Goal: Task Accomplishment & Management: Use online tool/utility

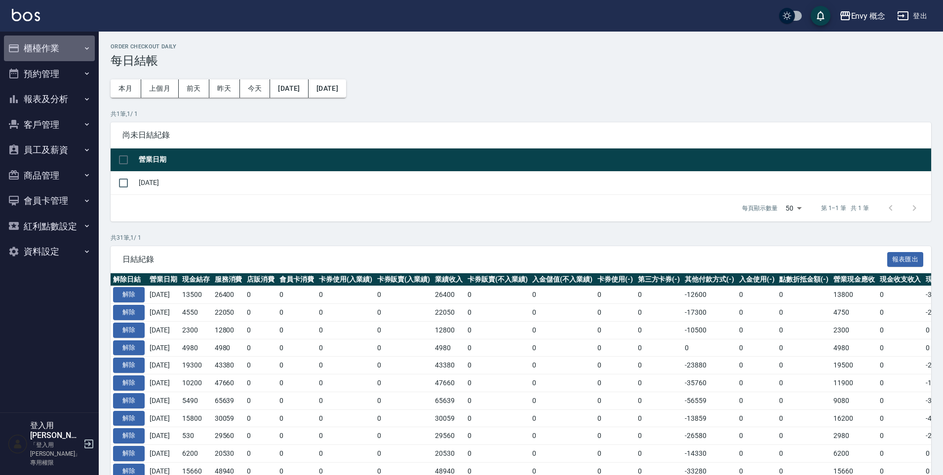
click at [53, 48] on button "櫃檯作業" at bounding box center [49, 49] width 91 height 26
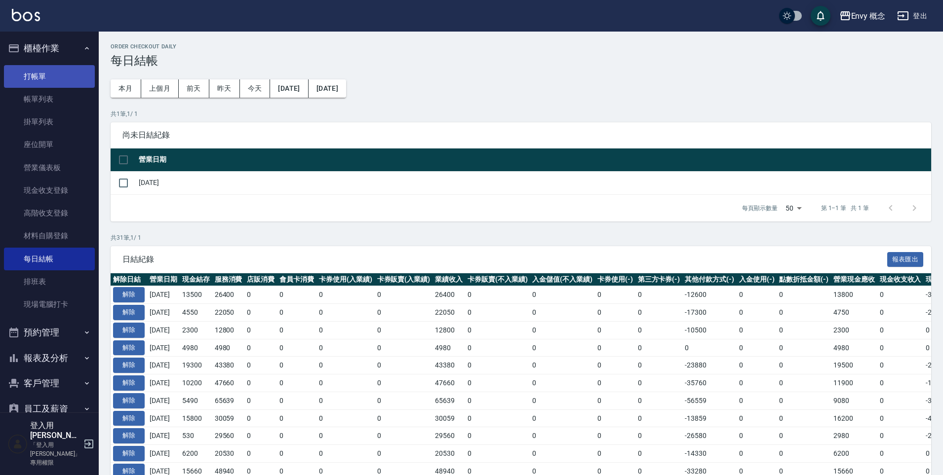
click at [61, 74] on link "打帳單" at bounding box center [49, 76] width 91 height 23
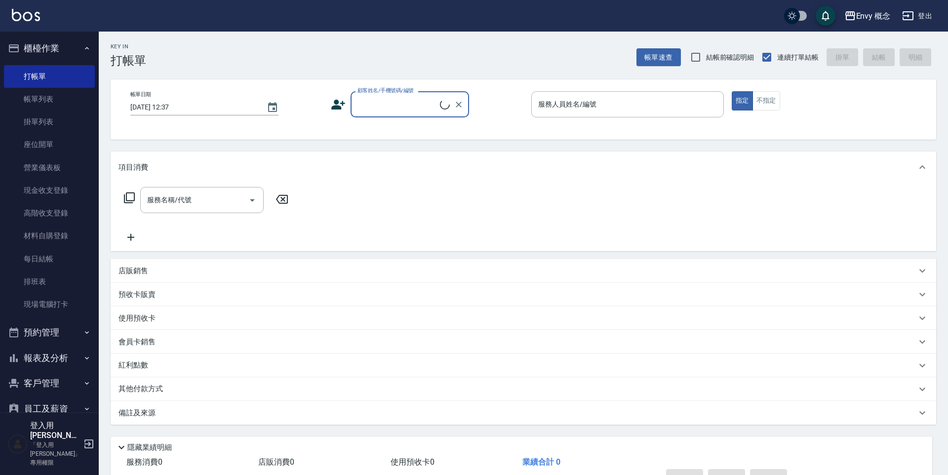
click at [376, 108] on input "顧客姓名/手機號碼/編號" at bounding box center [397, 104] width 85 height 17
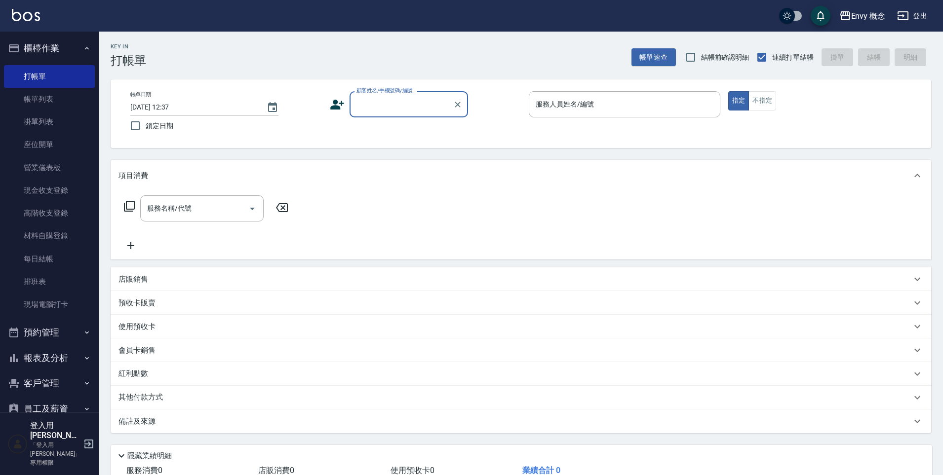
drag, startPoint x: 372, startPoint y: 107, endPoint x: 376, endPoint y: 115, distance: 8.2
click at [373, 108] on input "顧客姓名/手機號碼/編號" at bounding box center [401, 104] width 95 height 17
click at [376, 115] on div "顧客姓名/手機號碼/編號" at bounding box center [408, 104] width 118 height 26
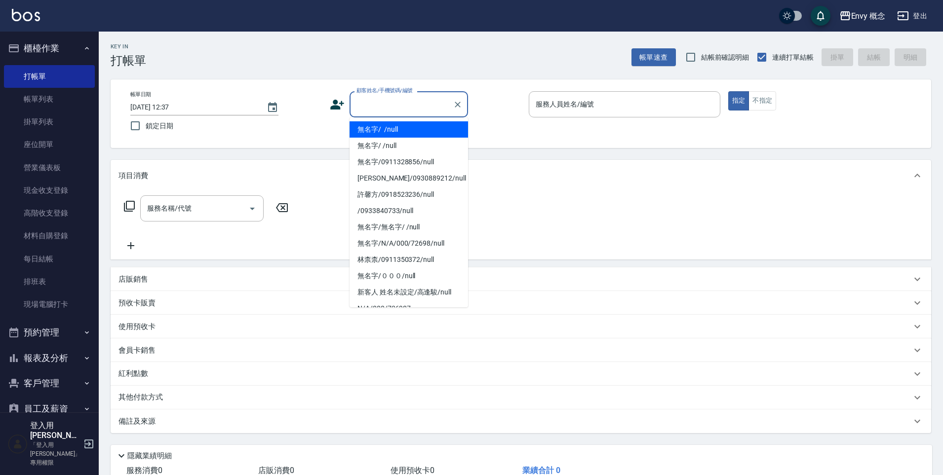
click at [381, 128] on li "無名字/ /null" at bounding box center [408, 129] width 118 height 16
type input "無名字/ /null"
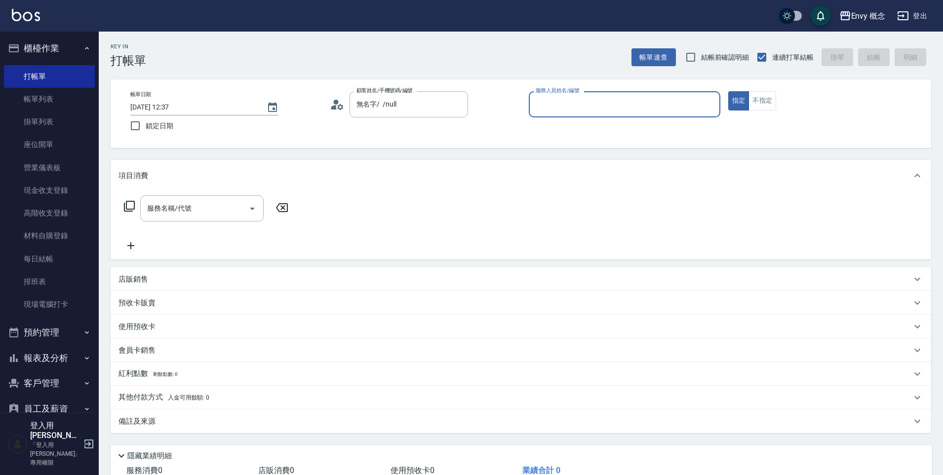
click at [582, 104] on input "服務人員姓名/編號" at bounding box center [624, 104] width 183 height 17
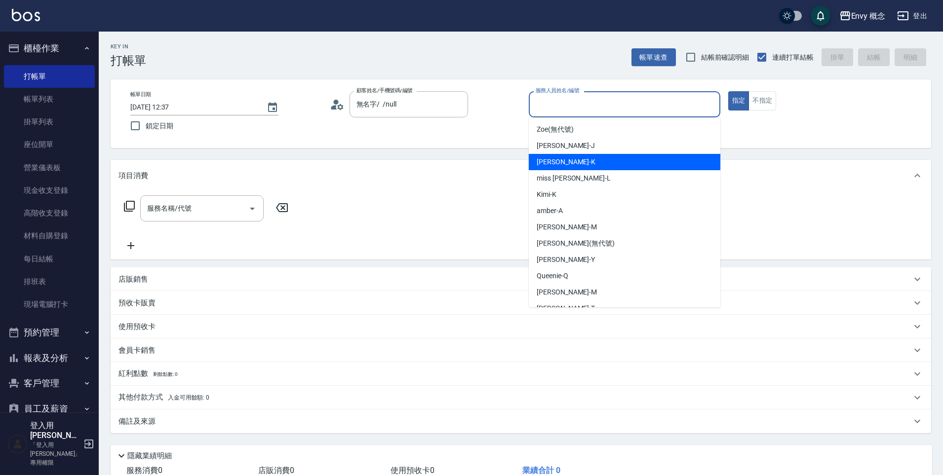
click at [560, 144] on span "[PERSON_NAME]" at bounding box center [566, 146] width 58 height 10
type input "[PERSON_NAME]"
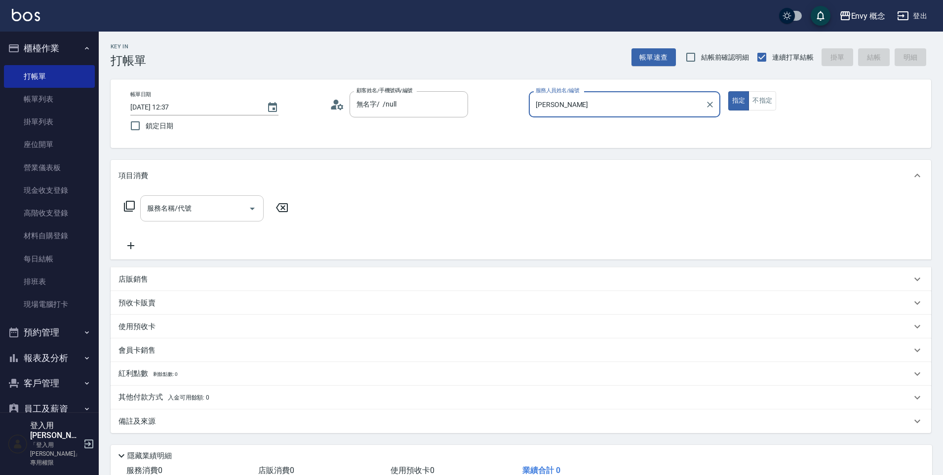
click at [173, 233] on div "服務名稱/代號 服務名稱/代號" at bounding box center [206, 223] width 176 height 56
click at [197, 199] on div "服務名稱/代號" at bounding box center [201, 208] width 123 height 26
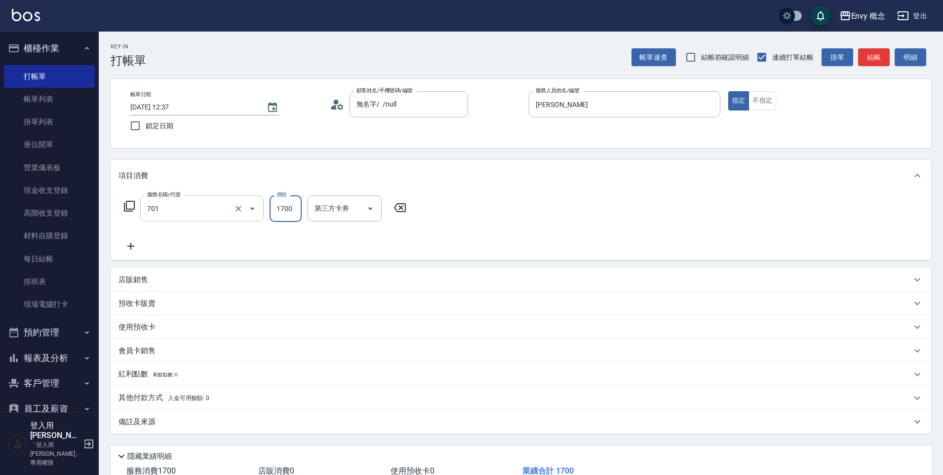
type input "701 染髮(701)"
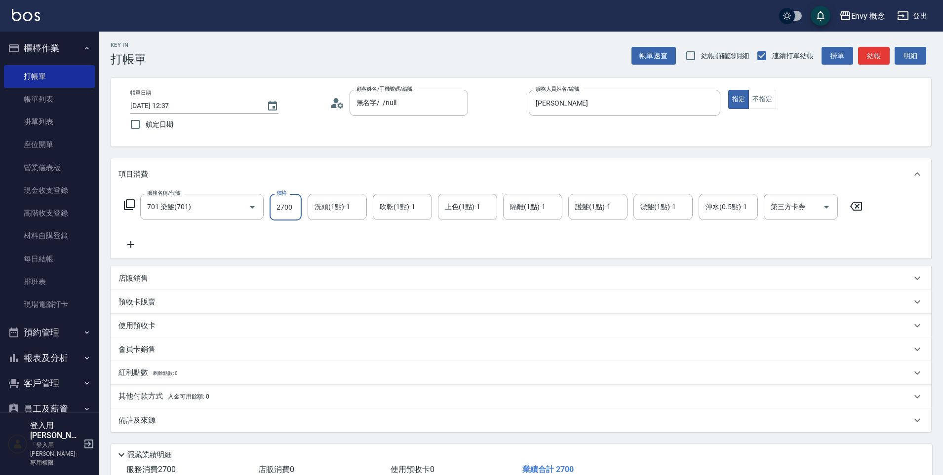
scroll to position [70, 0]
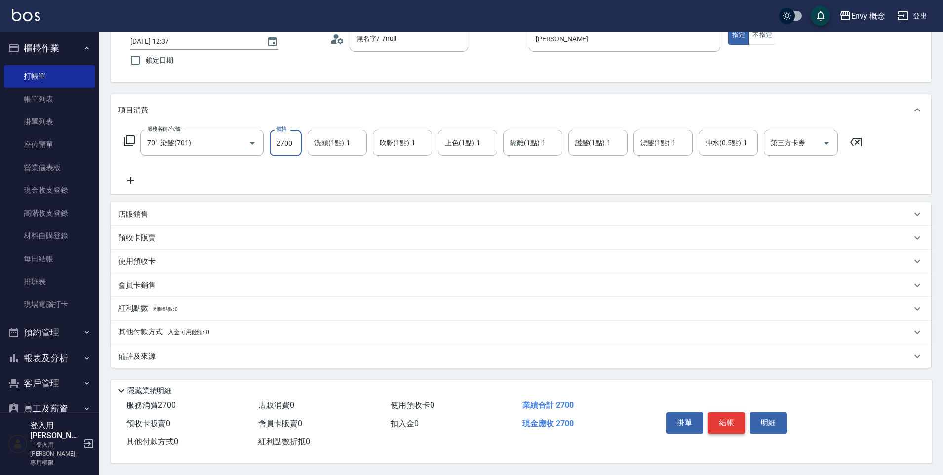
type input "2700"
click at [742, 416] on button "結帳" at bounding box center [726, 423] width 37 height 21
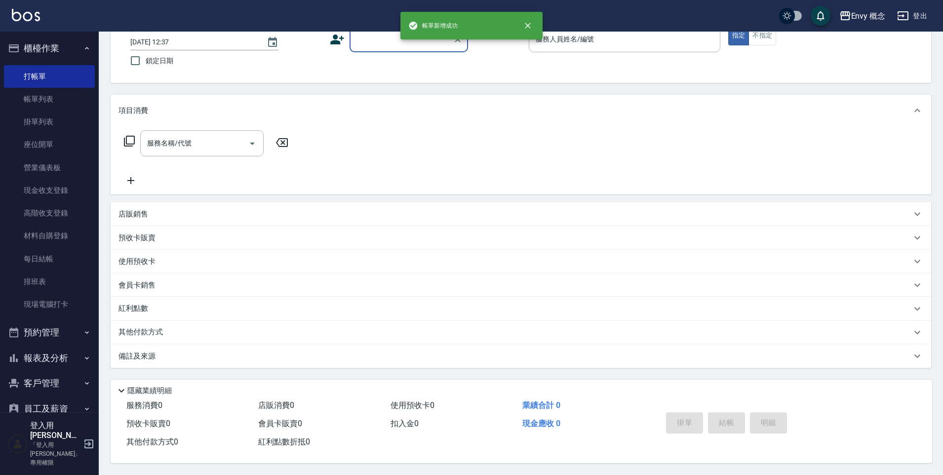
scroll to position [70, 0]
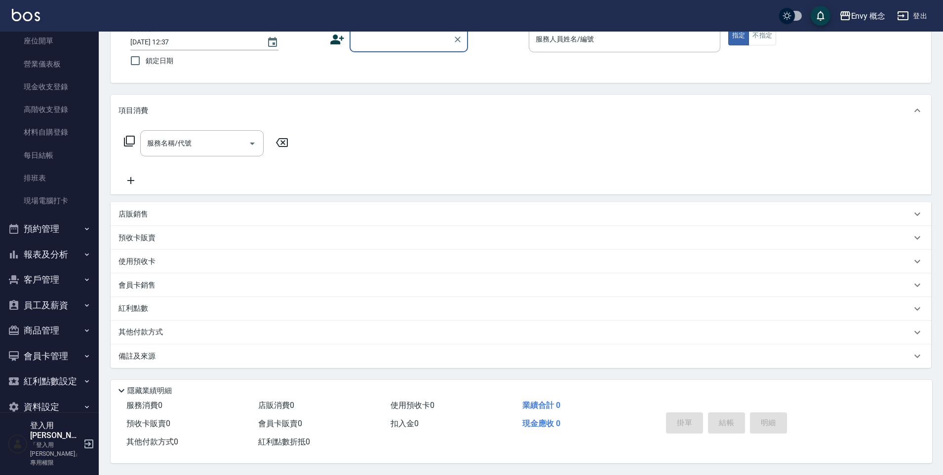
click at [33, 248] on button "報表及分析" at bounding box center [49, 255] width 91 height 26
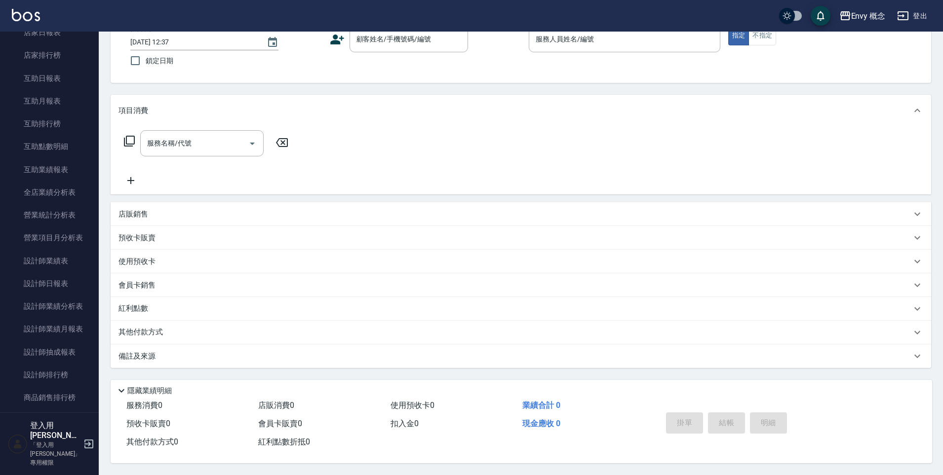
scroll to position [749, 0]
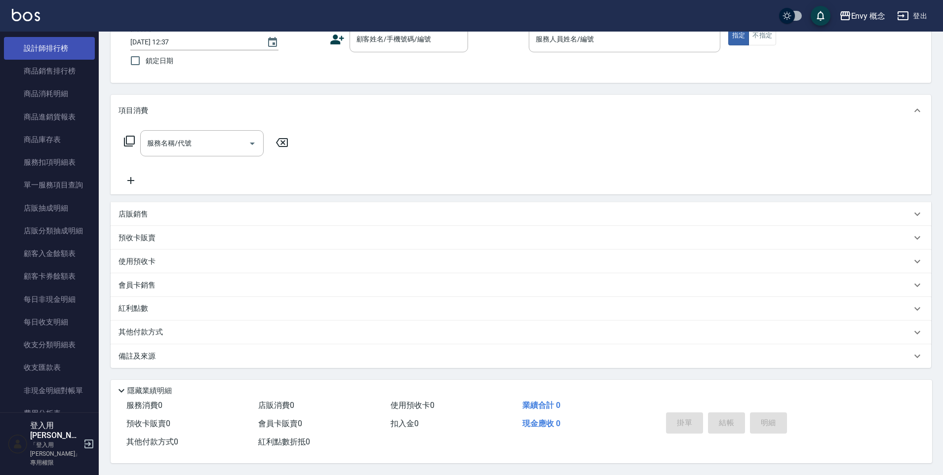
click at [61, 47] on link "設計師排行榜" at bounding box center [49, 48] width 91 height 23
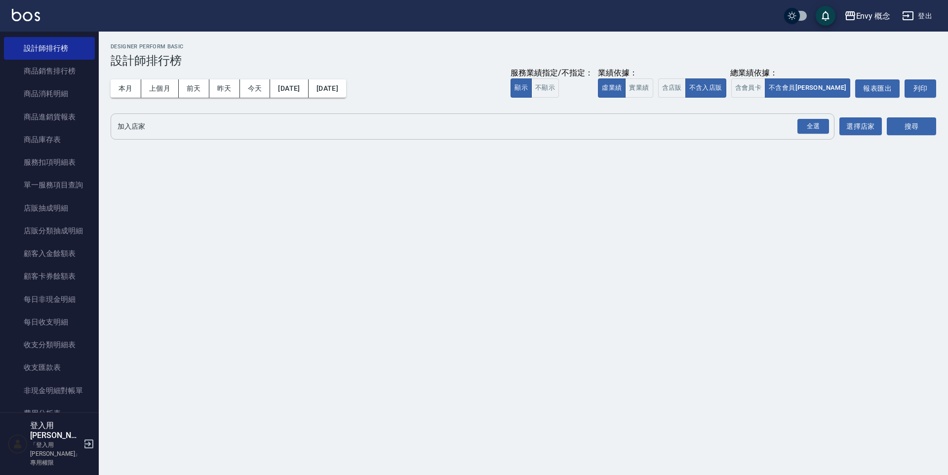
click at [187, 128] on input "加入店家" at bounding box center [465, 126] width 700 height 17
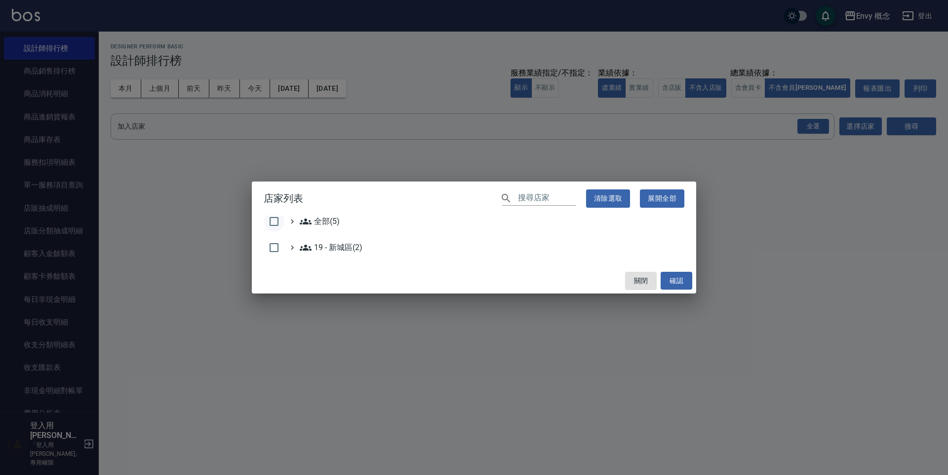
click at [265, 216] on input "checkbox" at bounding box center [274, 221] width 21 height 21
checkbox input "true"
click at [668, 284] on button "確認" at bounding box center [676, 281] width 32 height 18
checkbox input "false"
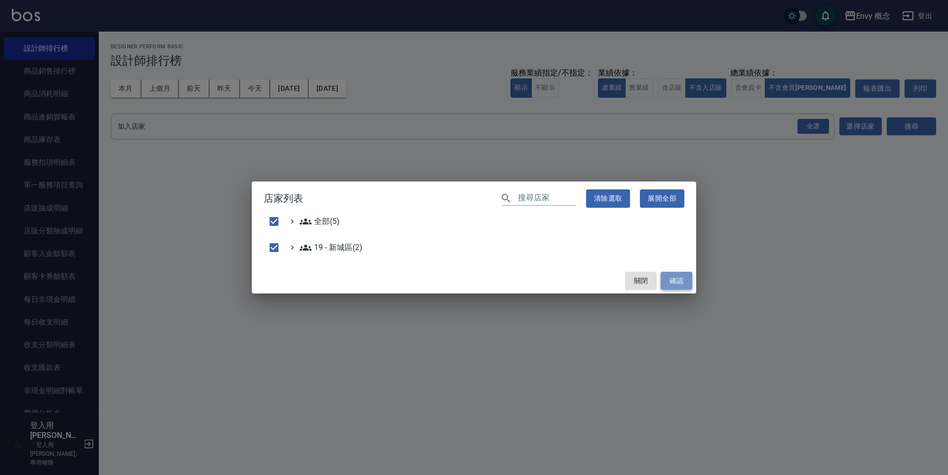
checkbox input "false"
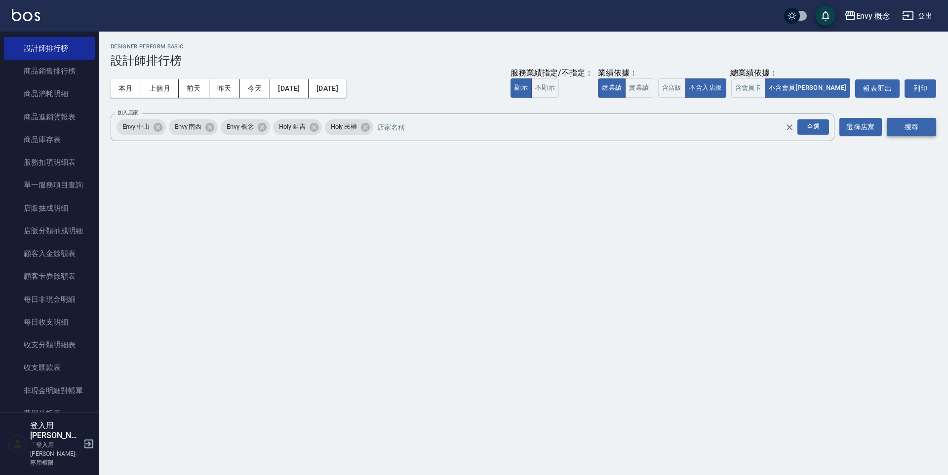
click at [921, 123] on button "搜尋" at bounding box center [911, 127] width 49 height 18
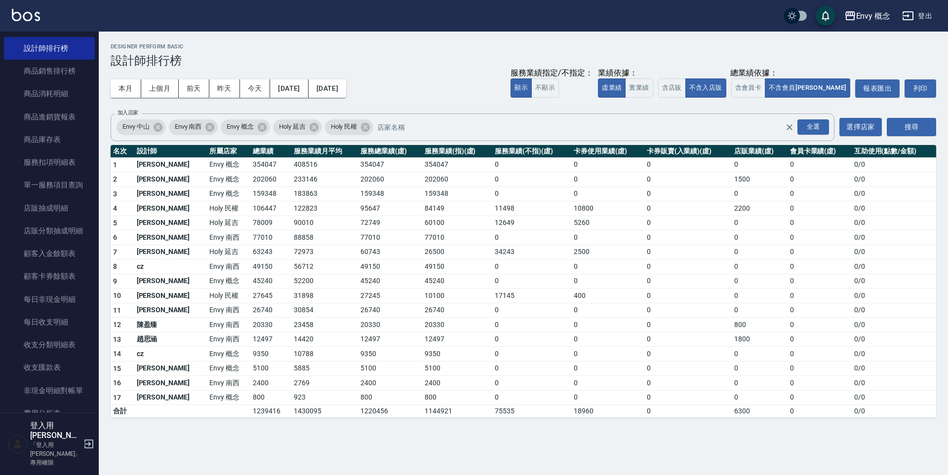
click at [168, 184] on td "[PERSON_NAME]" at bounding box center [170, 179] width 73 height 15
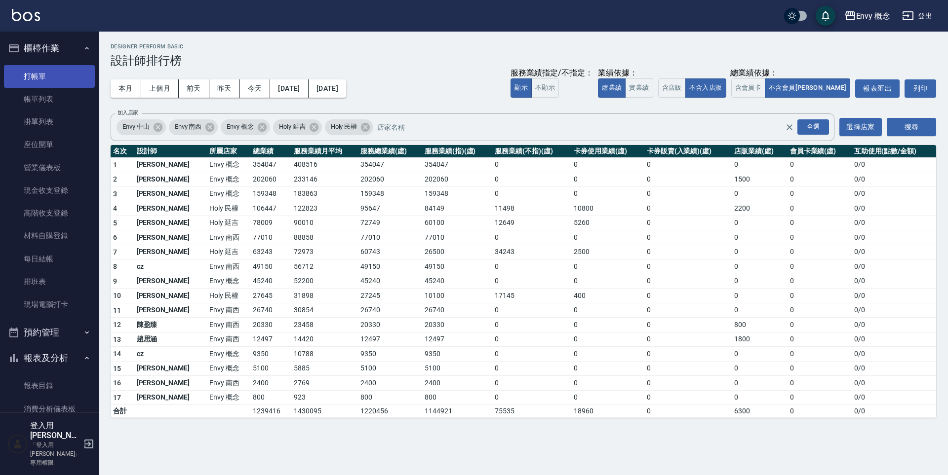
click at [65, 67] on link "打帳單" at bounding box center [49, 76] width 91 height 23
